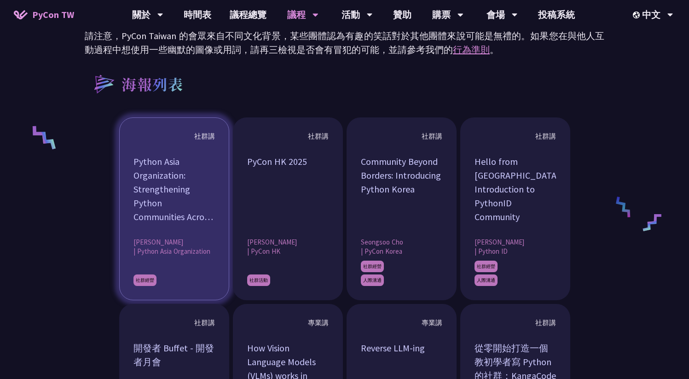
scroll to position [633, 0]
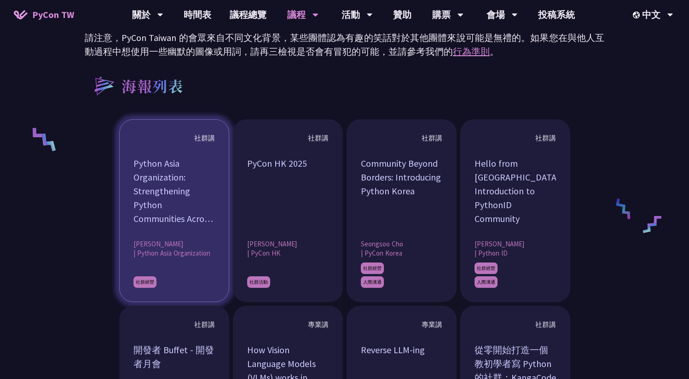
click at [186, 177] on div "Python Asia Organization: Strengthening Python Communities Across [GEOGRAPHIC_D…" at bounding box center [173, 190] width 81 height 69
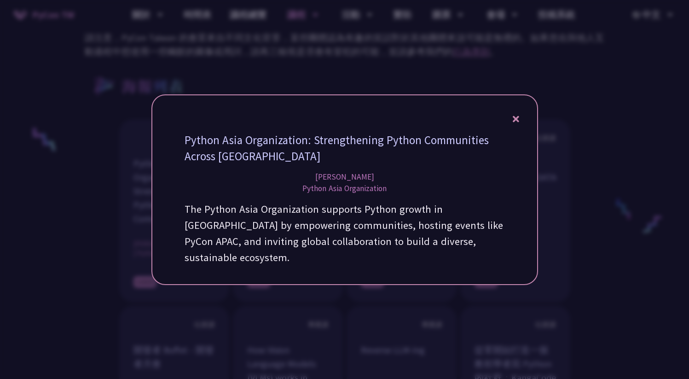
click at [519, 132] on div "Python Asia Organization: Strengthening Python Communities Across Asia Freilla …" at bounding box center [344, 189] width 386 height 190
click at [518, 125] on icon at bounding box center [515, 118] width 6 height 11
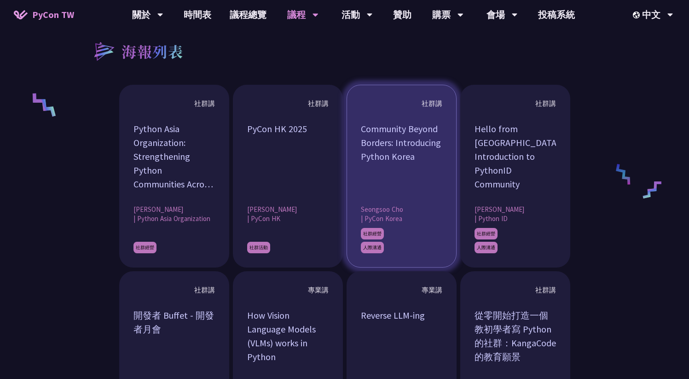
scroll to position [669, 0]
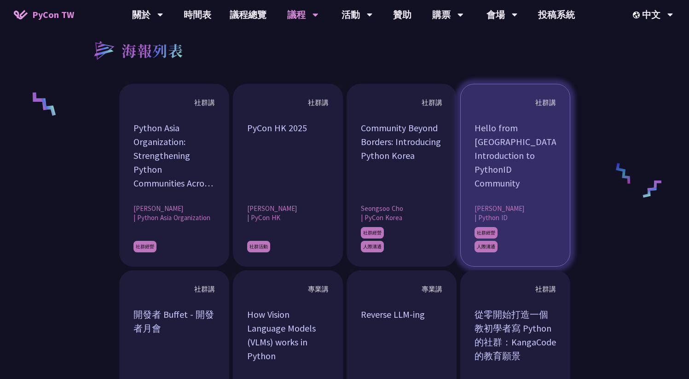
click at [530, 129] on div "Hello from Indonesia! Introduction to PythonID Community" at bounding box center [514, 155] width 81 height 69
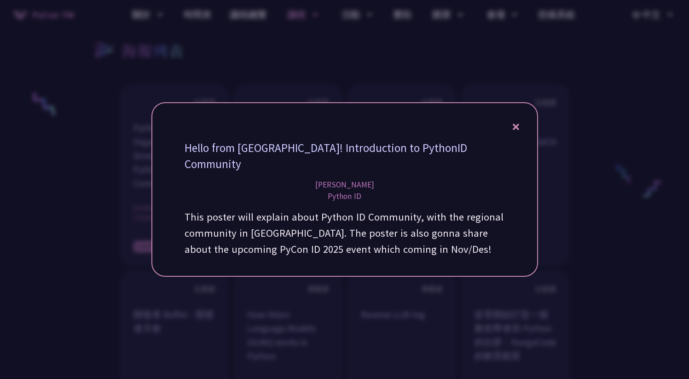
click at [514, 132] on icon at bounding box center [515, 126] width 6 height 11
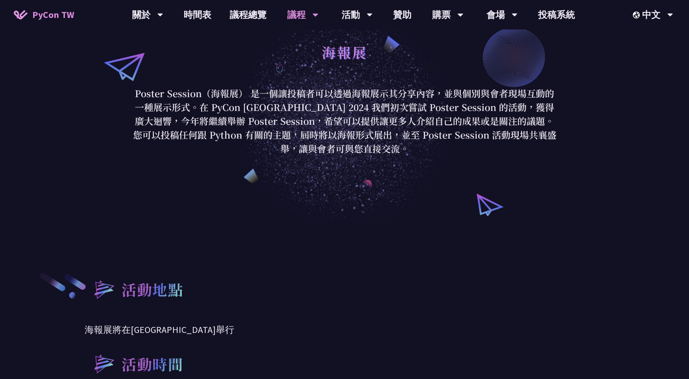
scroll to position [0, 0]
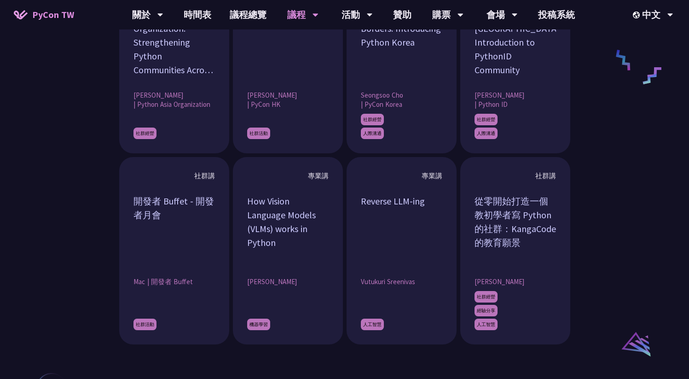
scroll to position [785, 0]
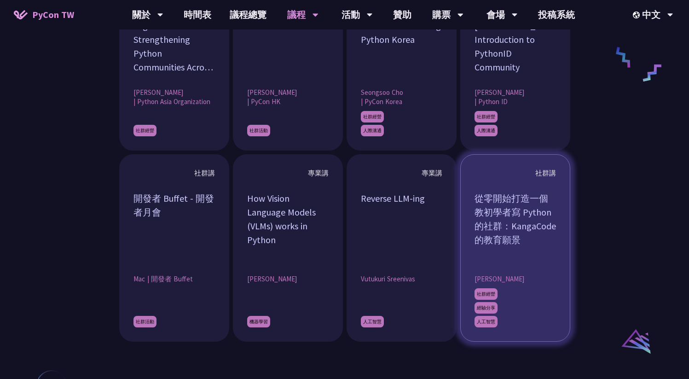
click at [536, 201] on div "從零開始打造一個教初學者寫 Python 的社群：KangaCode 的教育願景" at bounding box center [514, 225] width 81 height 69
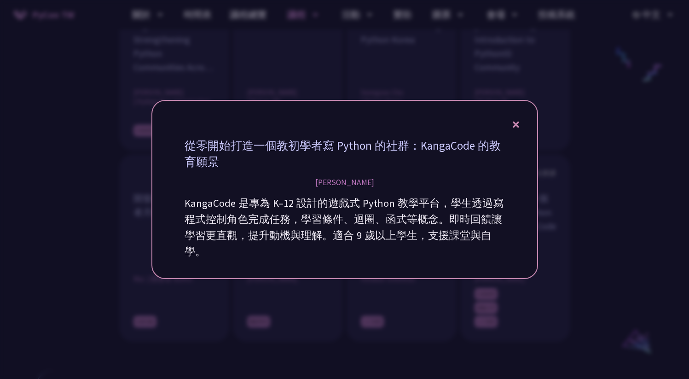
click at [515, 125] on icon at bounding box center [515, 124] width 6 height 6
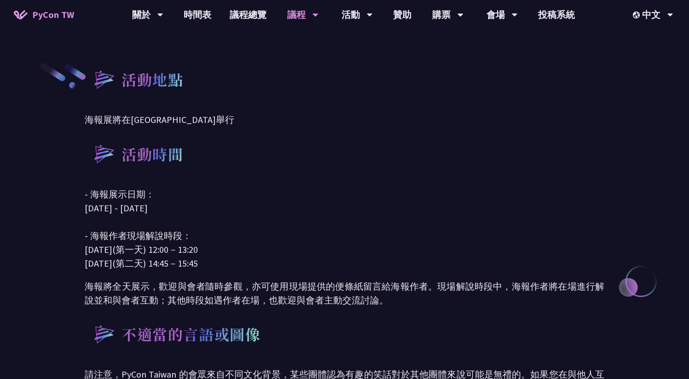
scroll to position [283, 0]
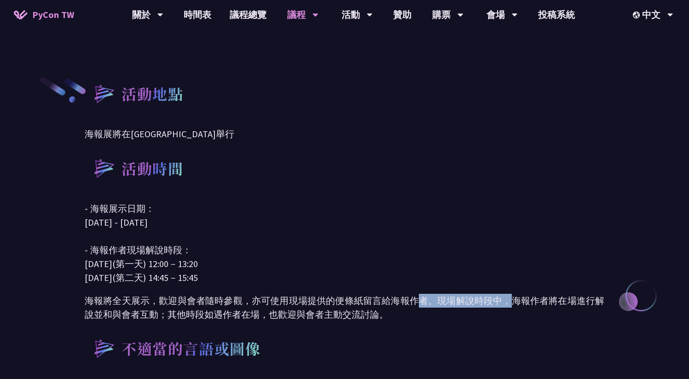
drag, startPoint x: 440, startPoint y: 303, endPoint x: 521, endPoint y: 303, distance: 81.0
click at [518, 303] on p "海報將全天展示，歡迎與會者隨時參觀，亦可使用現場提供的便條紙留言給海報作者。現場解說時段中，海報作者將在場進行解說並和與會者互動；其他時段如遇作者在場，也歡迎…" at bounding box center [344, 307] width 519 height 28
click at [498, 243] on p "- 海報展示日期： 2025 年 09 月 06 日 - 09 月 07 日 - 海報作者現場解說時段： 2025 年 09 月 06 日(第一天) 12:0…" at bounding box center [344, 242] width 519 height 83
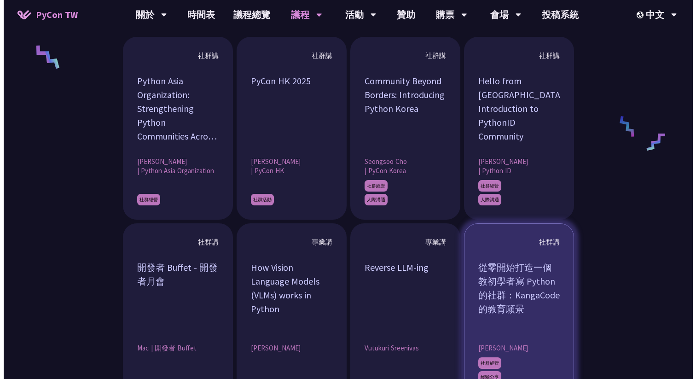
scroll to position [709, 0]
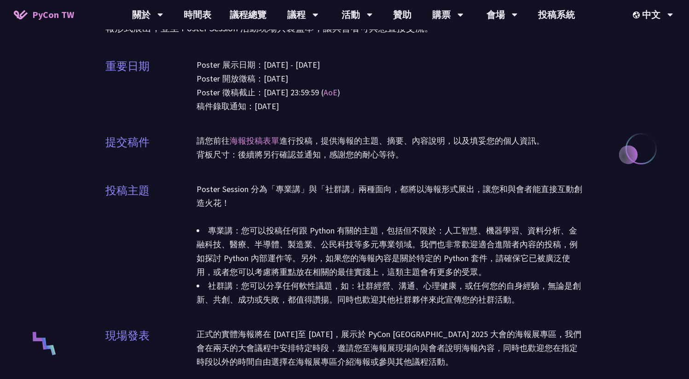
scroll to position [40, 0]
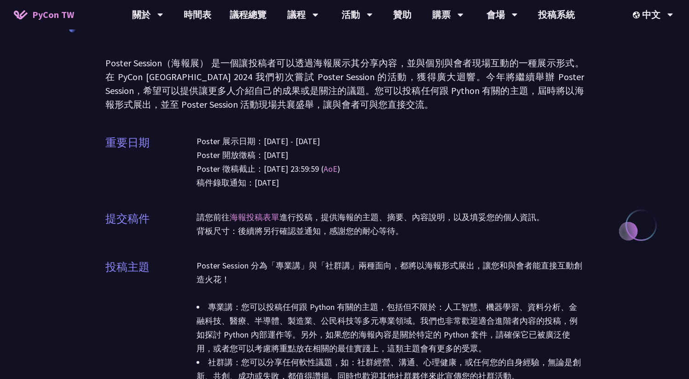
click at [507, 212] on div "請您前往 海報投稿表單 進行投稿，提供海報的主題、摘要、內容說明，以及填妥您的個人資訊。" at bounding box center [389, 217] width 387 height 14
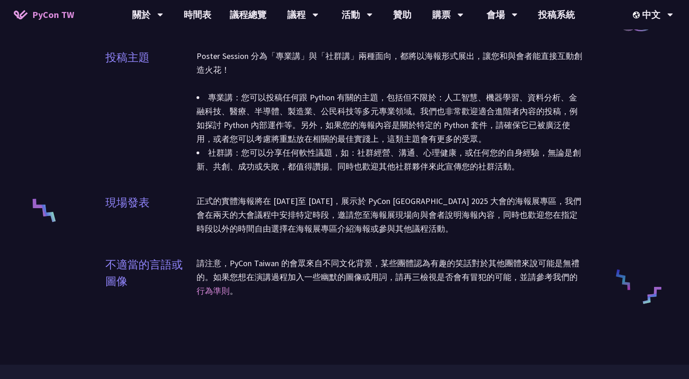
scroll to position [243, 0]
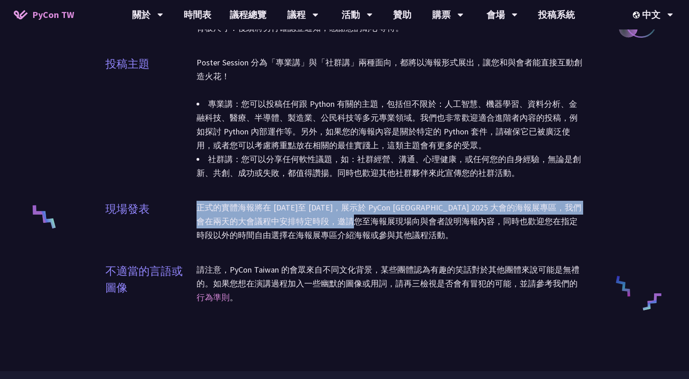
drag, startPoint x: 195, startPoint y: 210, endPoint x: 374, endPoint y: 221, distance: 179.3
click at [371, 220] on div "現場發表 正式的實體海報將在 [DATE]至 [DATE]，展示於 PyCon Taiwan 2025 大會的海報展專區，我們會在兩天的大會議程中安排特定時段…" at bounding box center [344, 227] width 478 height 53
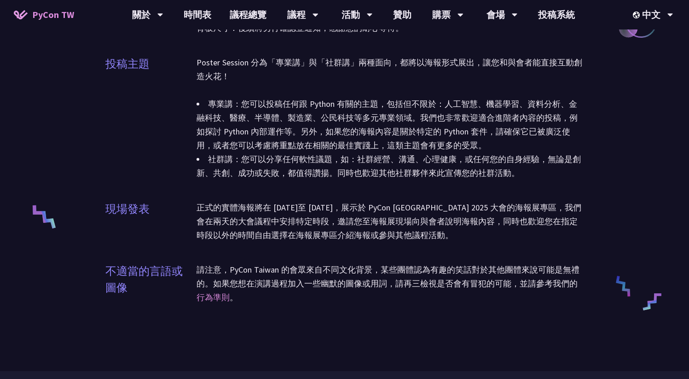
click at [418, 141] on li "專業講：您可以投稿任何跟 Python 有關的主題，包括但不限於：人工智慧、機器學習、資料分析、金融科技、醫療、半導體、製造業、公民科技等多元專業領域。我們也…" at bounding box center [389, 124] width 387 height 55
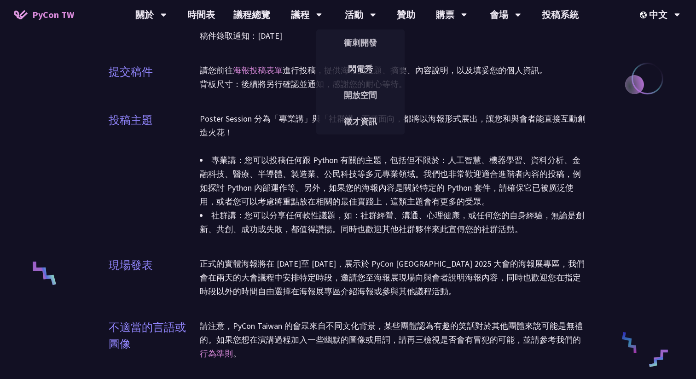
scroll to position [287, 0]
